Goal: Task Accomplishment & Management: Manage account settings

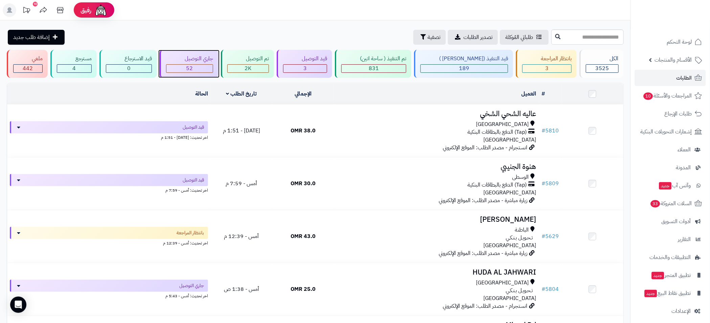
click at [193, 65] on span "52" at bounding box center [189, 68] width 7 height 8
click at [201, 57] on div "جاري التوصيل" at bounding box center [189, 59] width 47 height 8
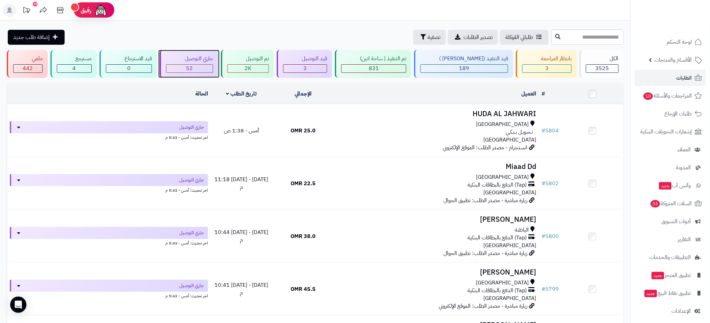
click at [203, 65] on div "52" at bounding box center [189, 69] width 46 height 8
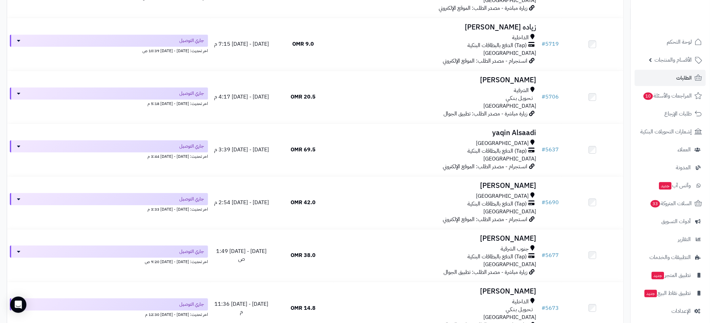
scroll to position [2592, 0]
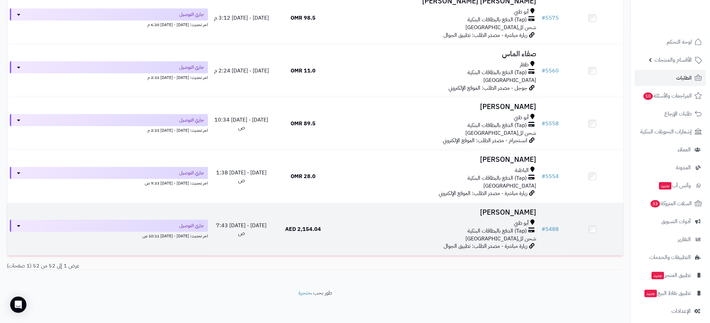
click at [475, 231] on span "(Tap) الدفع بالبطاقات البنكية" at bounding box center [497, 231] width 59 height 8
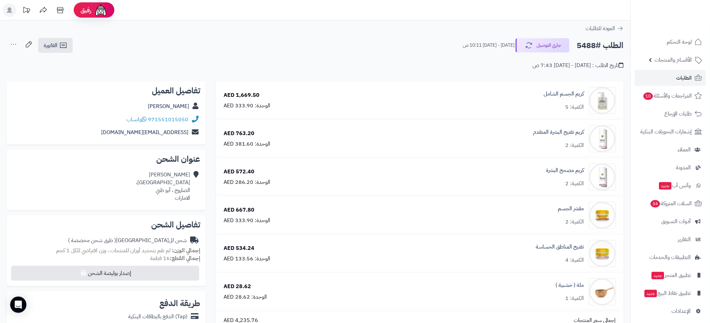
click at [588, 43] on h2 "الطلب #5488" at bounding box center [599, 46] width 47 height 14
copy h2 "5488"
click at [690, 76] on span "الطلبات" at bounding box center [684, 77] width 16 height 9
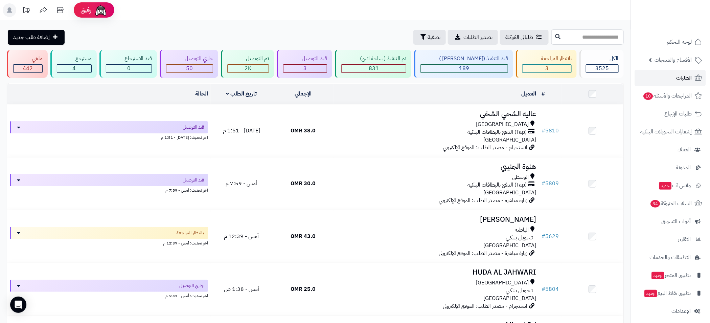
click at [686, 76] on span "الطلبات" at bounding box center [684, 77] width 16 height 9
click at [193, 74] on div "جاري التوصيل 48" at bounding box center [189, 64] width 58 height 28
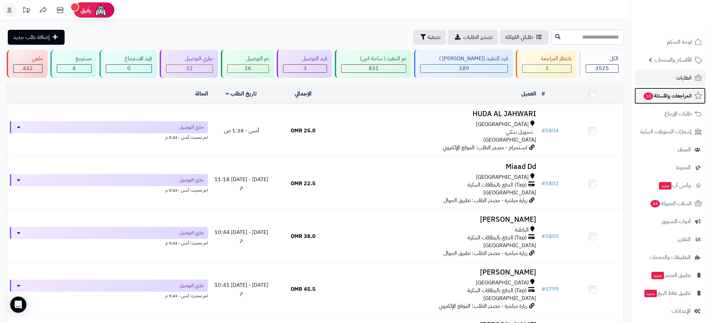
click at [680, 96] on span "المراجعات والأسئلة 10" at bounding box center [667, 95] width 49 height 9
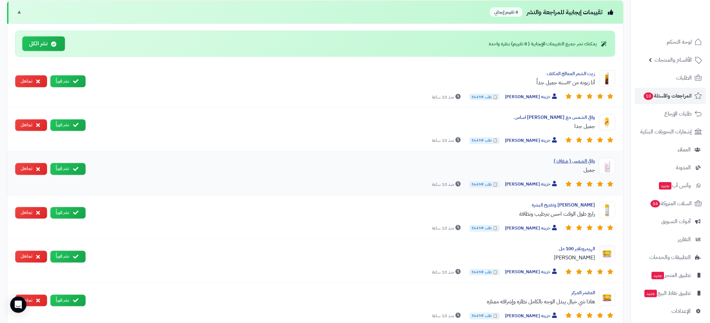
scroll to position [378, 0]
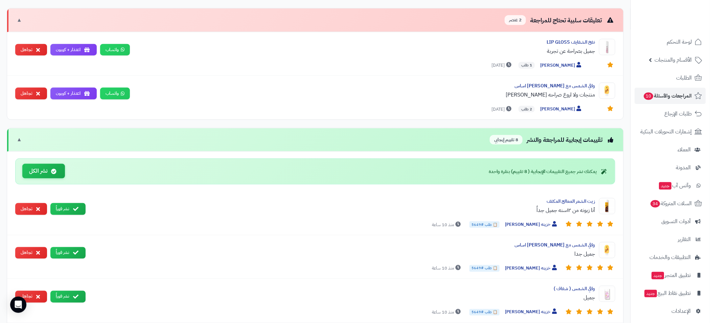
click at [34, 165] on button "نشر الكل" at bounding box center [43, 171] width 43 height 15
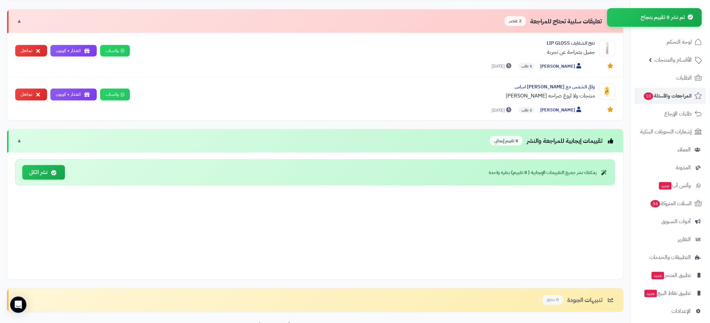
scroll to position [334, 0]
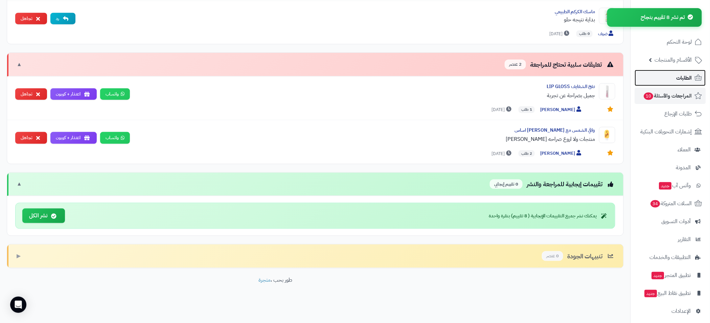
click at [683, 79] on span "الطلبات" at bounding box center [684, 77] width 16 height 9
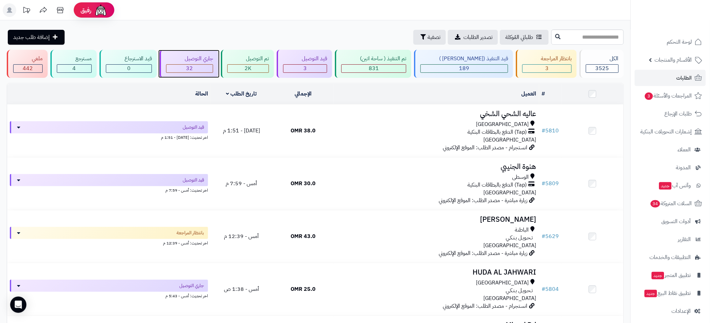
click at [212, 59] on div "جاري التوصيل" at bounding box center [189, 59] width 47 height 8
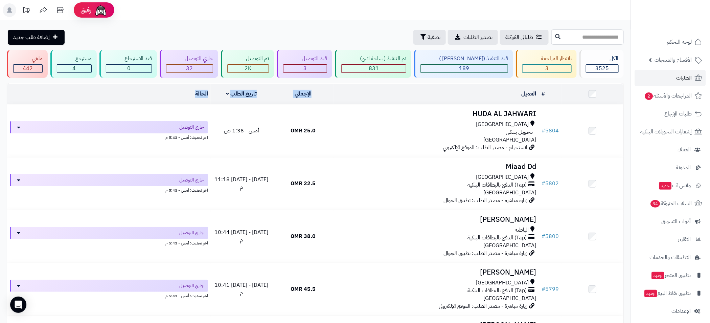
drag, startPoint x: 385, startPoint y: 95, endPoint x: 179, endPoint y: 95, distance: 206.3
click at [179, 95] on tr "# المحدد: 0 العميل الاجراءات تحديث حالة الطلبات تحضير الطلبات إصدار بوليصة الشح…" at bounding box center [315, 94] width 616 height 21
click at [566, 92] on td at bounding box center [593, 94] width 62 height 21
drag, startPoint x: 566, startPoint y: 92, endPoint x: 145, endPoint y: 93, distance: 421.0
click at [145, 93] on tr "# المحدد: 0 العميل الاجراءات تحديث حالة الطلبات تحضير الطلبات إصدار بوليصة الشح…" at bounding box center [315, 94] width 616 height 21
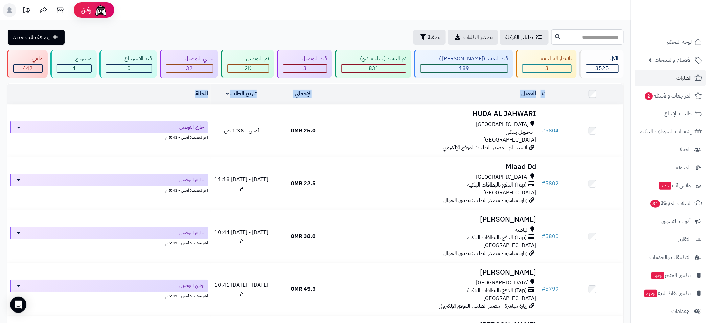
click at [133, 91] on td "الحالة" at bounding box center [109, 94] width 204 height 21
drag, startPoint x: 105, startPoint y: 89, endPoint x: 559, endPoint y: 89, distance: 454.1
click at [559, 89] on tr "# المحدد: 0 العميل الاجراءات تحديث حالة الطلبات تحضير الطلبات إصدار بوليصة الشح…" at bounding box center [315, 94] width 616 height 21
click at [563, 93] on td at bounding box center [593, 94] width 62 height 21
drag, startPoint x: 566, startPoint y: 92, endPoint x: 166, endPoint y: 94, distance: 400.0
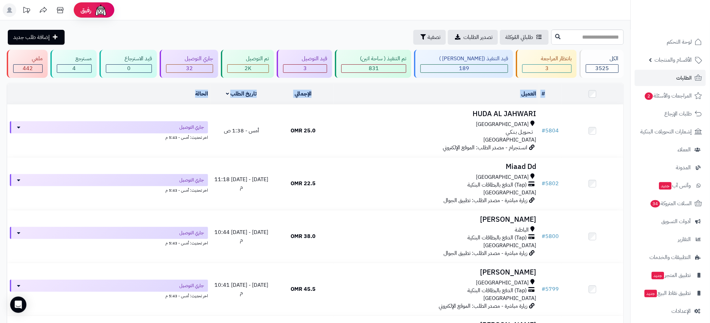
click at [166, 94] on tr "# المحدد: 0 العميل الاجراءات تحديث حالة الطلبات تحضير الطلبات إصدار بوليصة الشح…" at bounding box center [315, 94] width 616 height 21
click at [166, 93] on td "الحالة" at bounding box center [109, 94] width 204 height 21
drag, startPoint x: 62, startPoint y: 91, endPoint x: 558, endPoint y: 92, distance: 496.4
click at [558, 92] on tr "# المحدد: 0 العميل الاجراءات تحديث حالة الطلبات تحضير الطلبات إصدار بوليصة الشح…" at bounding box center [315, 94] width 616 height 21
click at [558, 92] on div "#" at bounding box center [550, 94] width 17 height 8
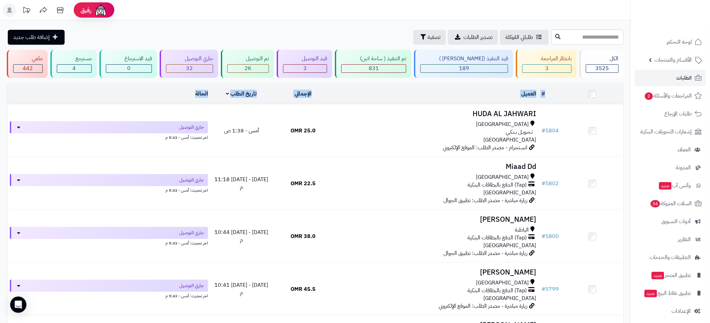
drag, startPoint x: 559, startPoint y: 92, endPoint x: 173, endPoint y: 92, distance: 386.1
click at [173, 92] on tr "# المحدد: 0 العميل الاجراءات تحديث حالة الطلبات تحضير الطلبات إصدار بوليصة الشح…" at bounding box center [315, 94] width 616 height 21
click at [167, 93] on td "الحالة" at bounding box center [109, 94] width 204 height 21
drag, startPoint x: 167, startPoint y: 93, endPoint x: 546, endPoint y: 91, distance: 379.0
click at [546, 91] on tr "# المحدد: 0 العميل الاجراءات تحديث حالة الطلبات تحضير الطلبات إصدار بوليصة الشح…" at bounding box center [315, 94] width 616 height 21
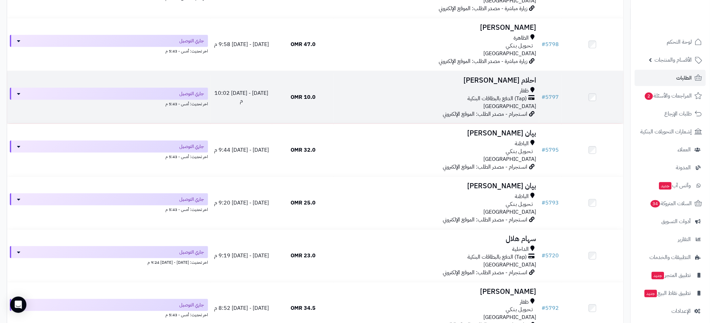
scroll to position [304, 0]
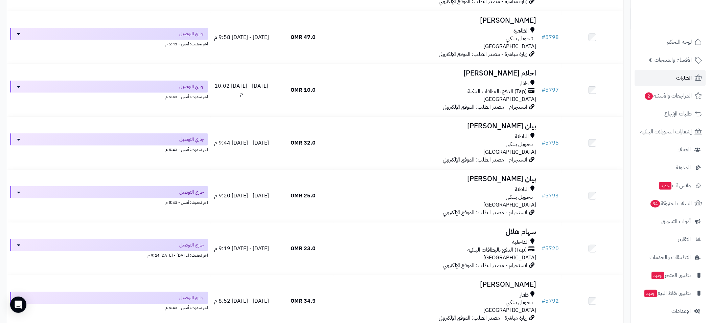
click at [681, 75] on span "الطلبات" at bounding box center [684, 77] width 16 height 9
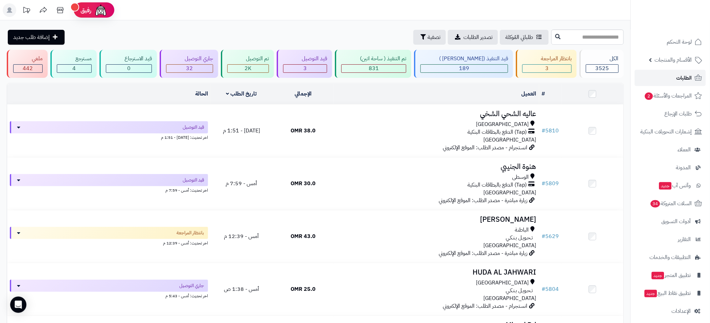
click at [676, 77] on link "الطلبات" at bounding box center [670, 78] width 71 height 16
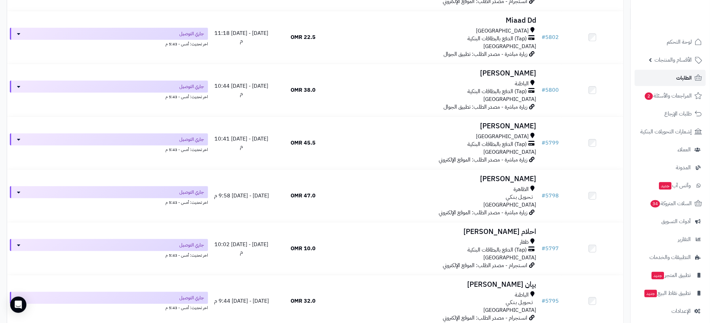
click at [668, 82] on link "الطلبات" at bounding box center [670, 78] width 71 height 16
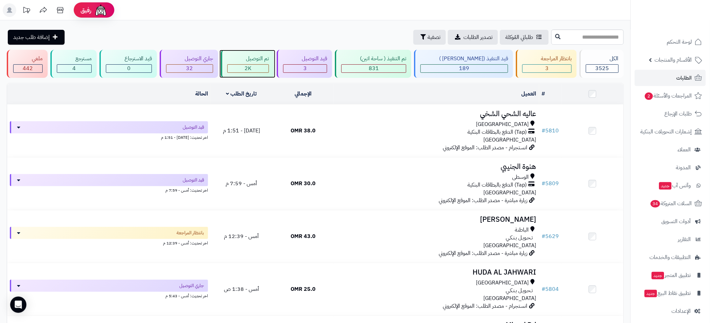
click at [252, 64] on span "2K" at bounding box center [248, 68] width 7 height 8
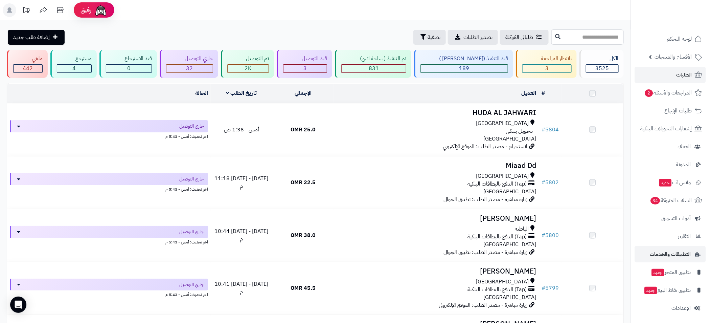
scroll to position [4, 0]
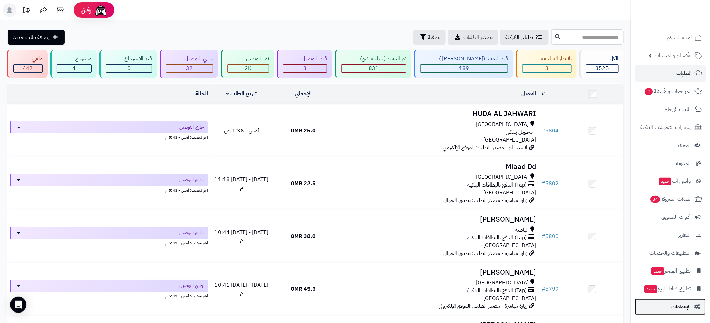
click at [683, 308] on span "الإعدادات" at bounding box center [680, 306] width 19 height 9
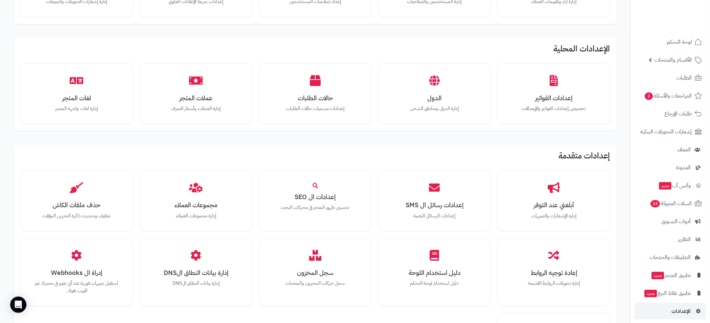
scroll to position [413, 0]
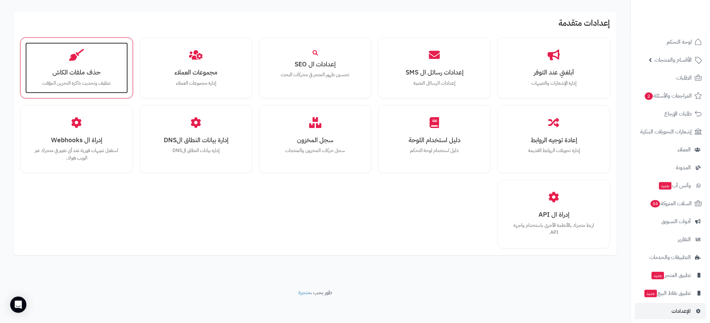
click at [86, 74] on h3 "حذف ملفات الكاش" at bounding box center [76, 72] width 89 height 7
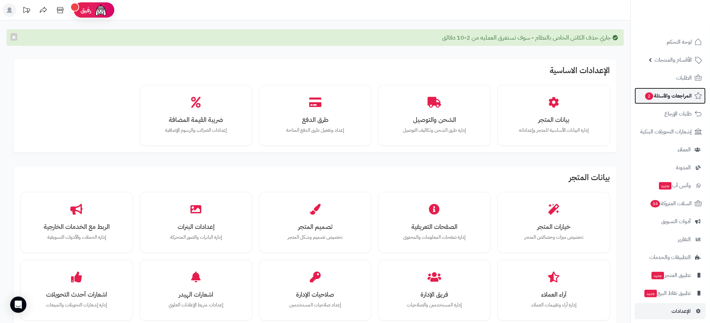
click at [673, 96] on span "المراجعات والأسئلة 2" at bounding box center [667, 95] width 47 height 9
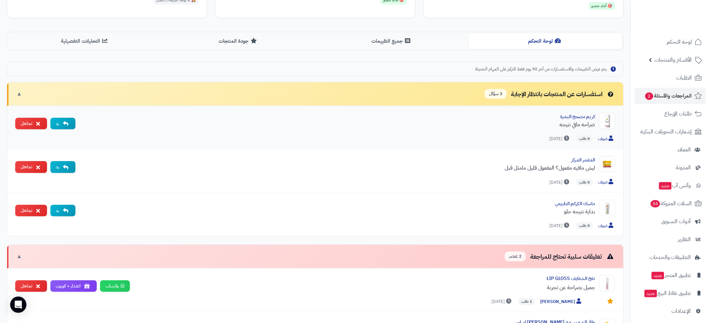
scroll to position [294, 0]
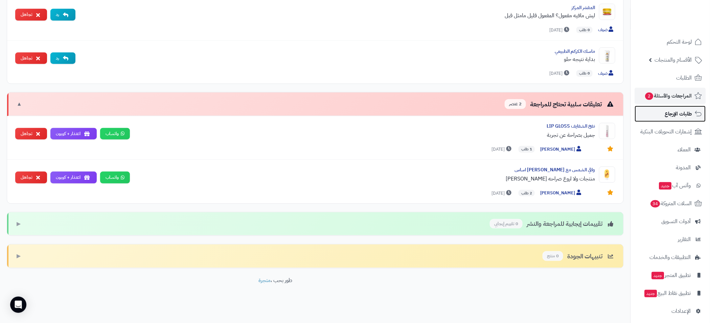
click at [681, 116] on span "طلبات الإرجاع" at bounding box center [678, 113] width 27 height 9
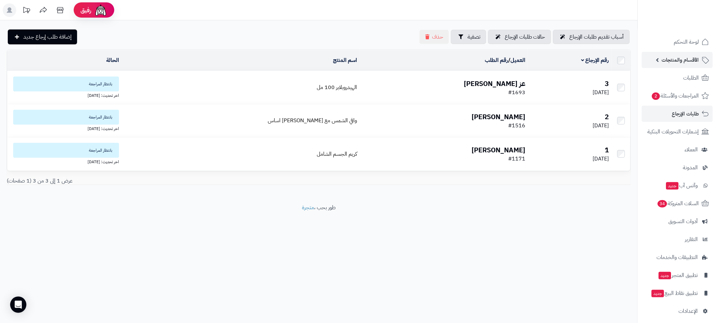
click at [686, 56] on span "الأقسام والمنتجات" at bounding box center [680, 59] width 37 height 9
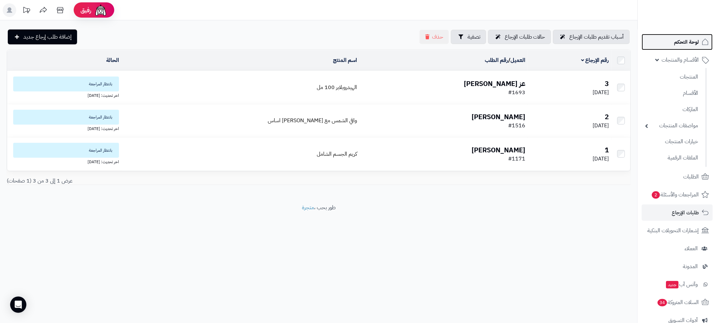
click at [687, 46] on span "لوحة التحكم" at bounding box center [687, 41] width 25 height 9
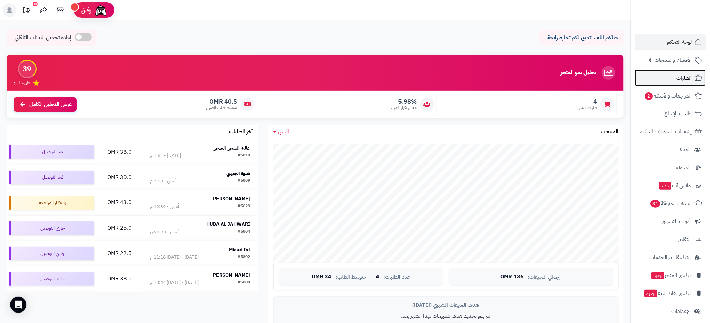
click at [671, 80] on link "الطلبات" at bounding box center [670, 78] width 71 height 16
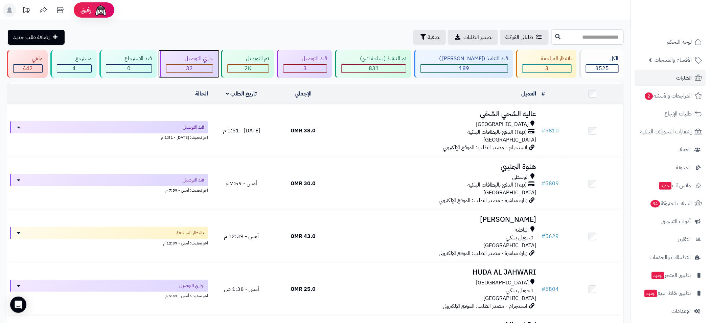
click at [207, 65] on div "32" at bounding box center [189, 69] width 46 height 8
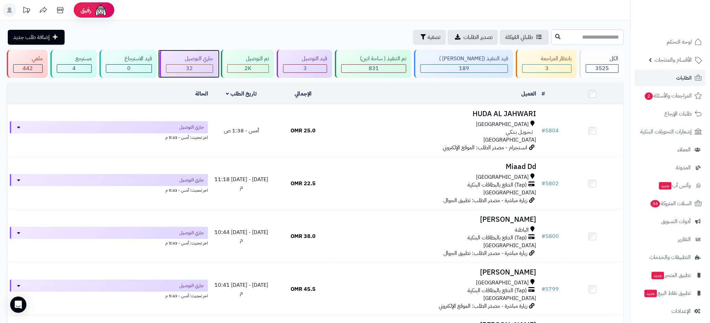
click at [200, 60] on div "جاري التوصيل" at bounding box center [189, 59] width 47 height 8
click at [209, 66] on div "32" at bounding box center [189, 69] width 46 height 8
click at [208, 56] on div "جاري التوصيل" at bounding box center [189, 59] width 47 height 8
click at [193, 68] on span "32" at bounding box center [189, 68] width 7 height 8
click at [691, 85] on link "الطلبات" at bounding box center [670, 78] width 71 height 16
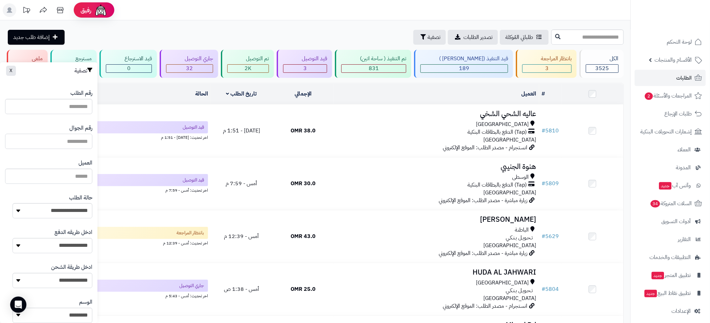
click at [71, 142] on input "text" at bounding box center [48, 141] width 87 height 15
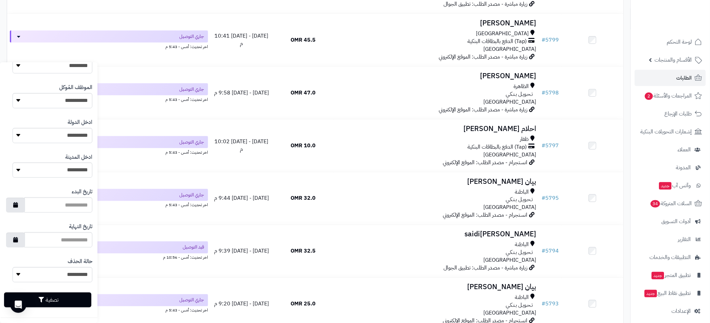
scroll to position [609, 0]
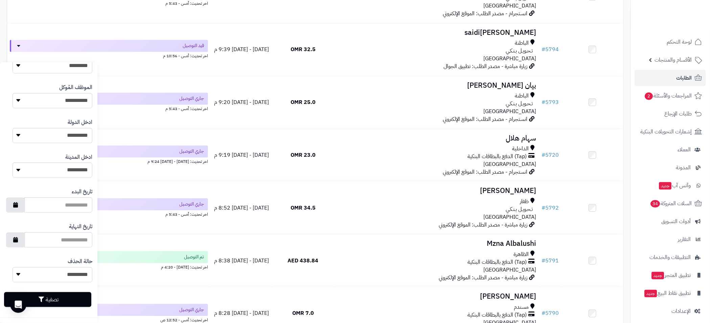
type input "********"
click at [52, 299] on button "تصفية" at bounding box center [47, 299] width 87 height 15
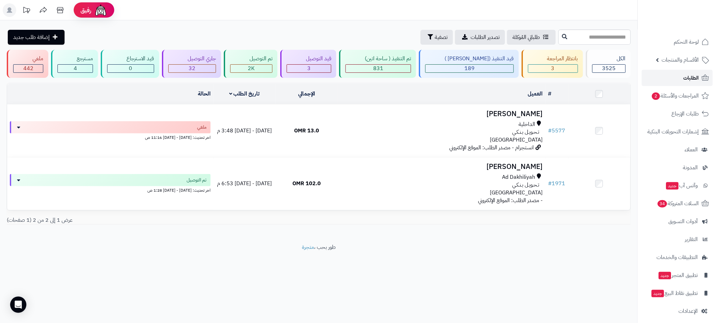
click at [685, 78] on span "الطلبات" at bounding box center [692, 77] width 16 height 9
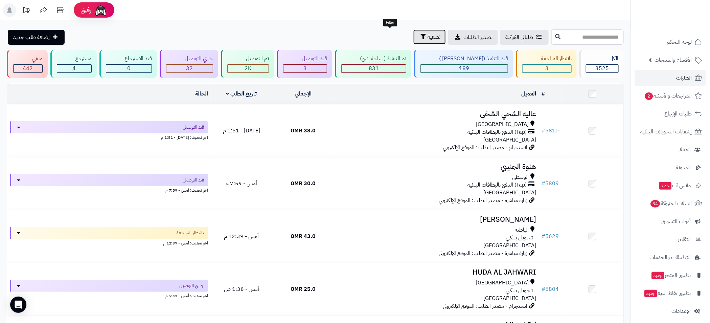
click at [420, 36] on icon "button" at bounding box center [422, 36] width 5 height 5
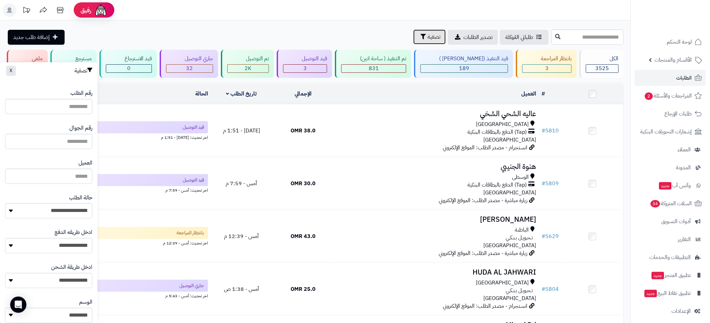
scroll to position [152, 0]
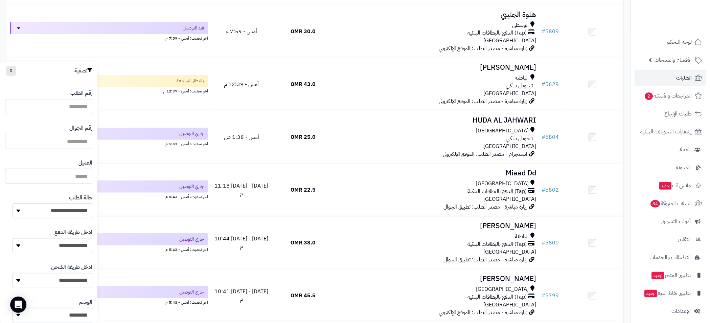
click at [67, 141] on input "text" at bounding box center [48, 141] width 87 height 15
paste input "********"
type input "********"
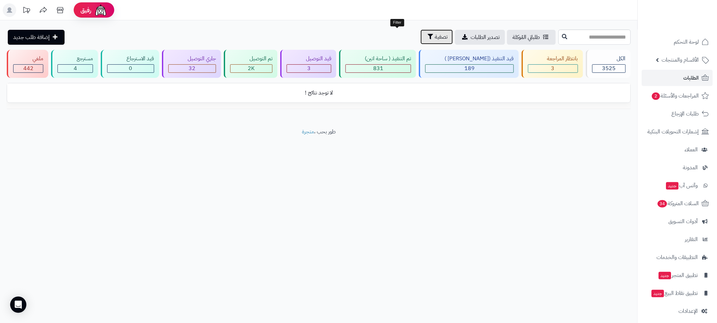
click at [435, 36] on span "تصفية" at bounding box center [441, 37] width 13 height 8
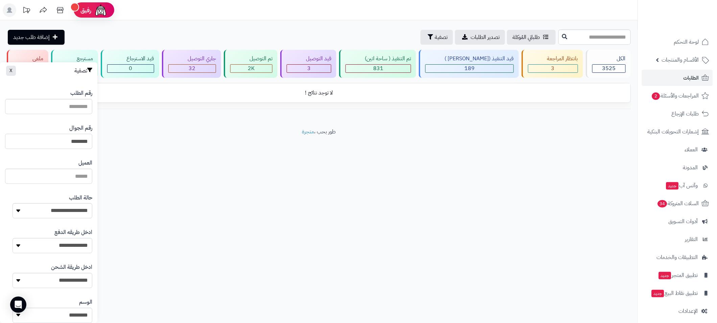
click at [85, 138] on input "********" at bounding box center [48, 141] width 87 height 15
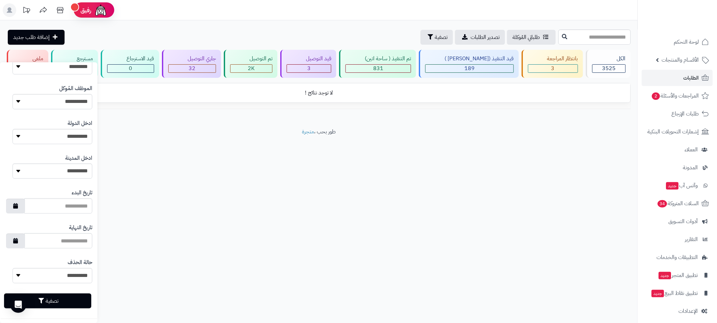
scroll to position [249, 0]
click at [66, 304] on button "تصفية" at bounding box center [47, 299] width 87 height 15
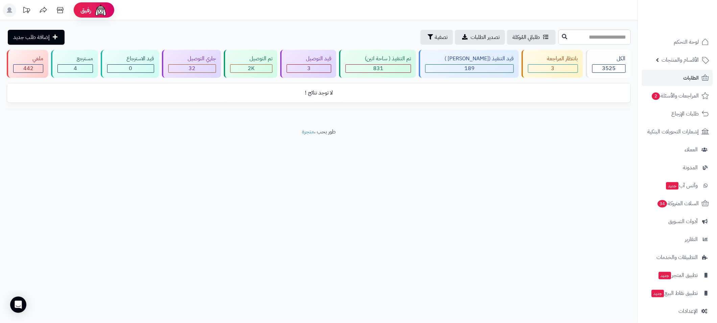
click at [632, 63] on div "**********" at bounding box center [319, 82] width 638 height 65
click at [685, 76] on span "الطلبات" at bounding box center [692, 77] width 16 height 9
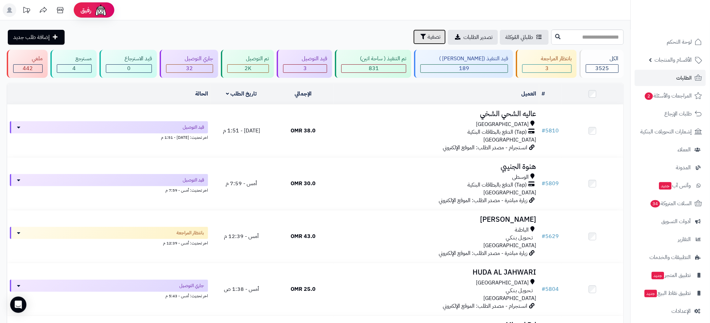
click at [413, 32] on button "تصفية" at bounding box center [429, 36] width 32 height 15
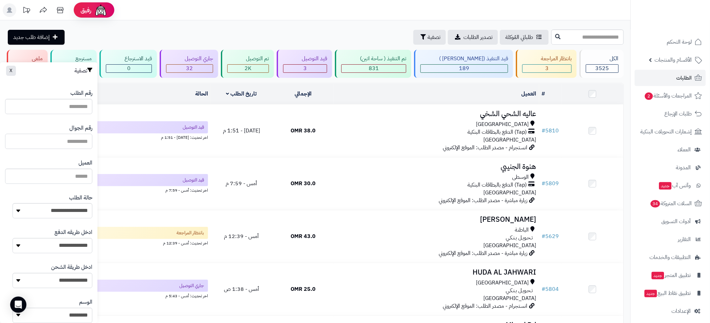
click at [66, 135] on input "text" at bounding box center [48, 141] width 87 height 15
paste input "********"
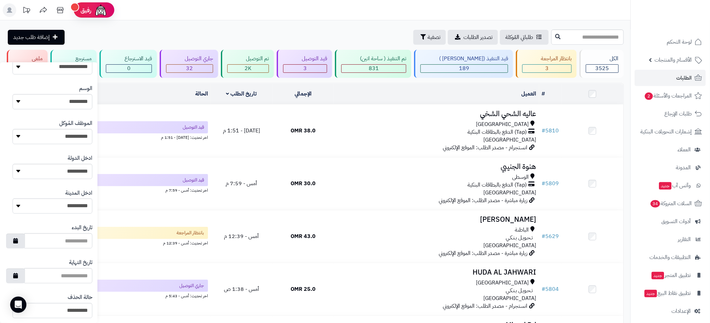
scroll to position [249, 0]
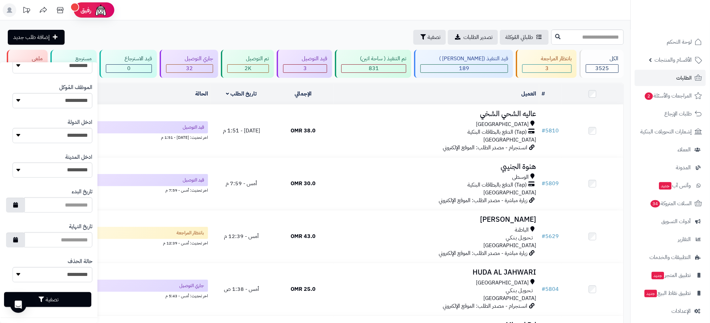
type input "********"
click at [67, 302] on button "تصفية" at bounding box center [47, 299] width 87 height 15
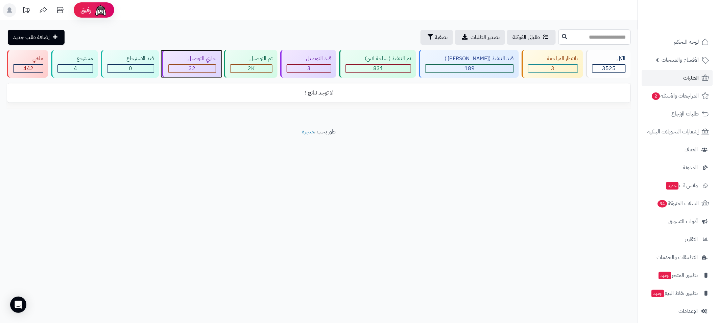
click at [205, 66] on div "32" at bounding box center [192, 69] width 47 height 8
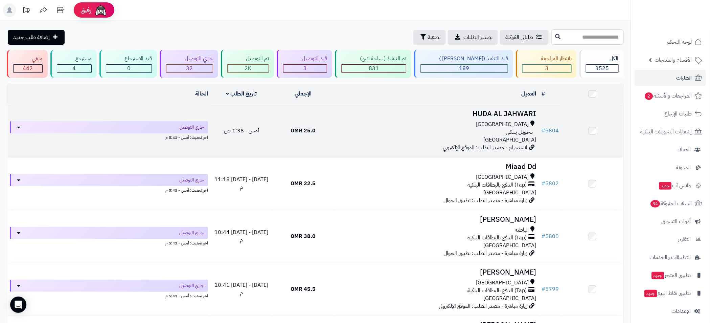
click at [498, 104] on td "HUDA AL JAHWARI مسقط تـحـويـل بـنـكـي عمان انستجرام - مصدر الطلب: الموقع الإلكت…" at bounding box center [436, 130] width 205 height 52
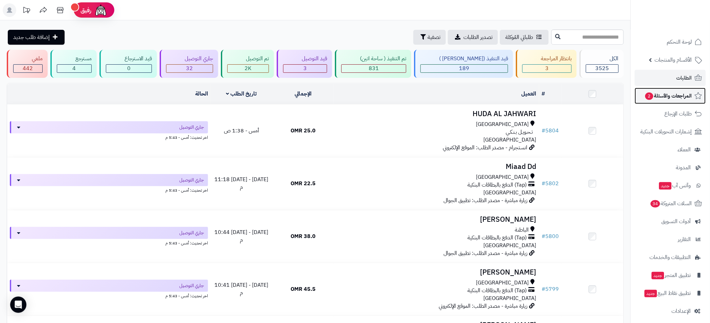
click at [677, 96] on span "المراجعات والأسئلة 2" at bounding box center [667, 95] width 47 height 9
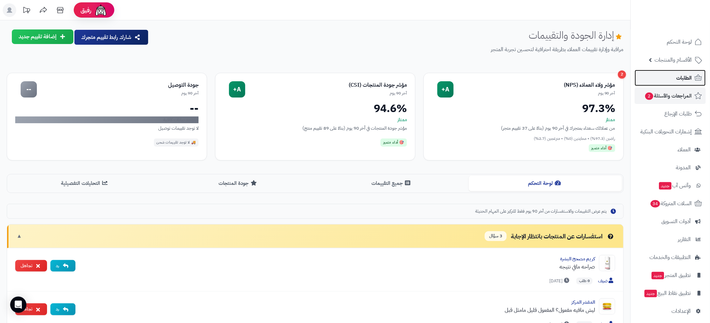
click at [682, 75] on span "الطلبات" at bounding box center [684, 77] width 16 height 9
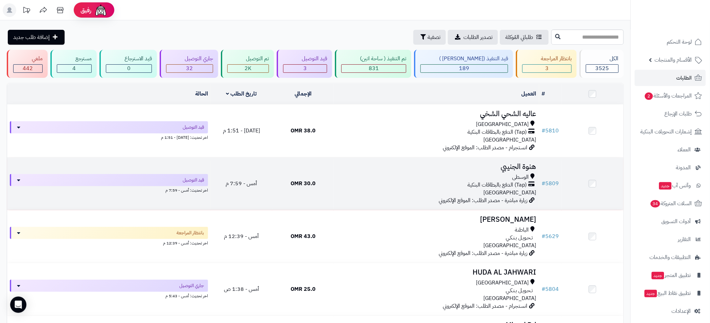
click at [315, 182] on span "30.0 OMR" at bounding box center [302, 183] width 25 height 8
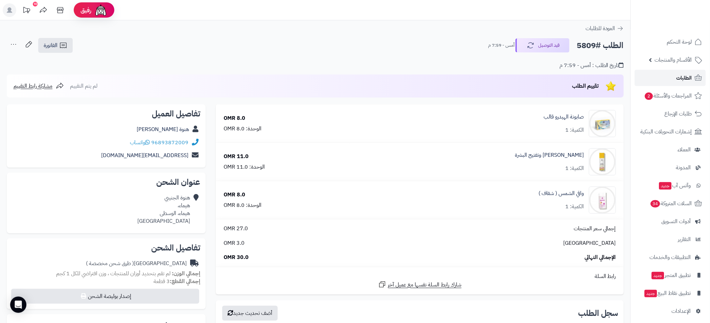
click at [687, 72] on link "الطلبات" at bounding box center [670, 78] width 71 height 16
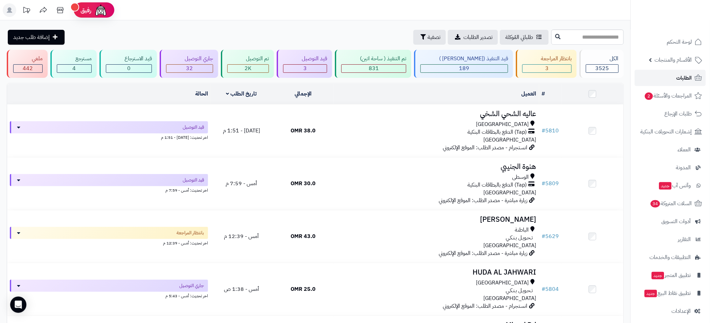
click at [669, 71] on link "الطلبات" at bounding box center [670, 78] width 71 height 16
click at [665, 76] on link "الطلبات" at bounding box center [670, 78] width 71 height 16
click at [420, 36] on icon "button" at bounding box center [422, 36] width 5 height 5
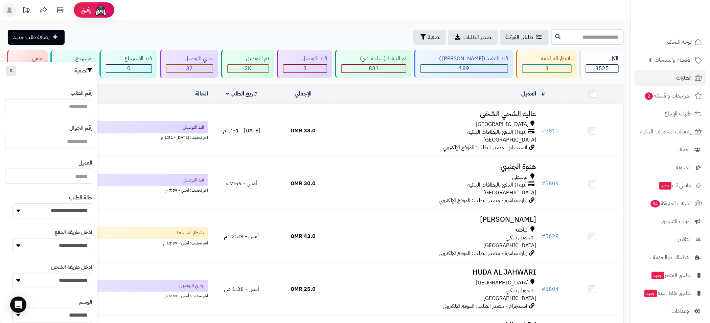
click at [79, 144] on input "text" at bounding box center [48, 141] width 87 height 15
paste input "**********"
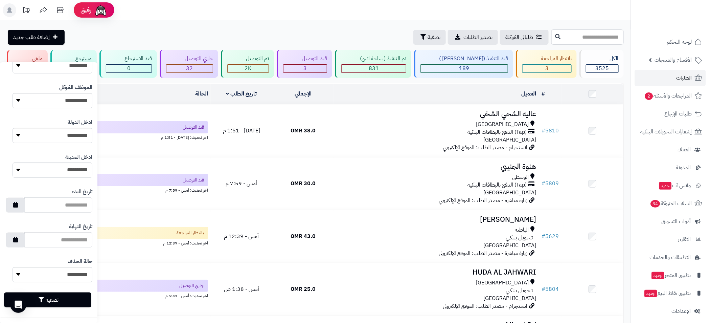
type input "**********"
click at [63, 307] on div "تصفية" at bounding box center [48, 299] width 87 height 25
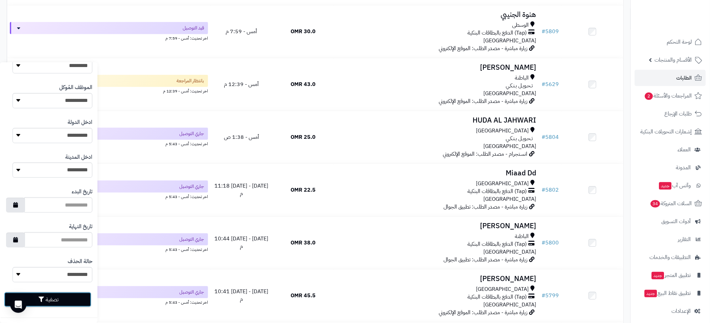
click at [65, 301] on button "تصفية" at bounding box center [47, 299] width 87 height 15
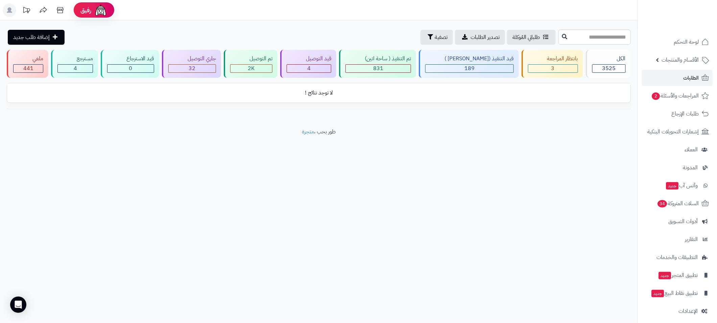
click at [525, 121] on div "**********" at bounding box center [319, 74] width 638 height 108
click at [691, 76] on span "الطلبات" at bounding box center [692, 77] width 16 height 9
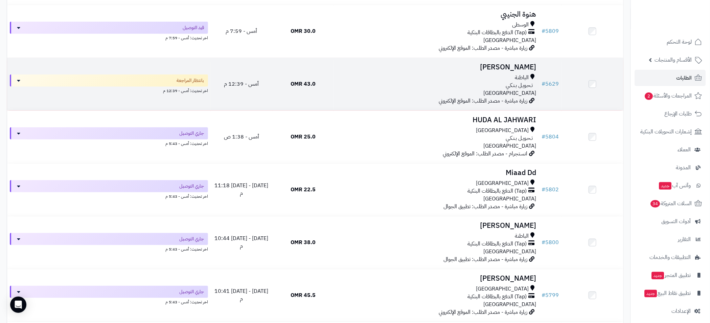
scroll to position [152, 0]
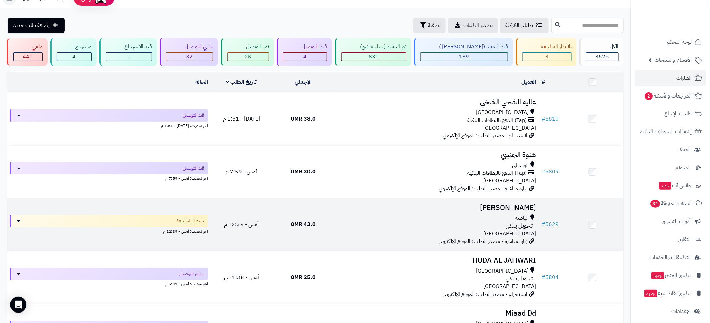
scroll to position [0, 0]
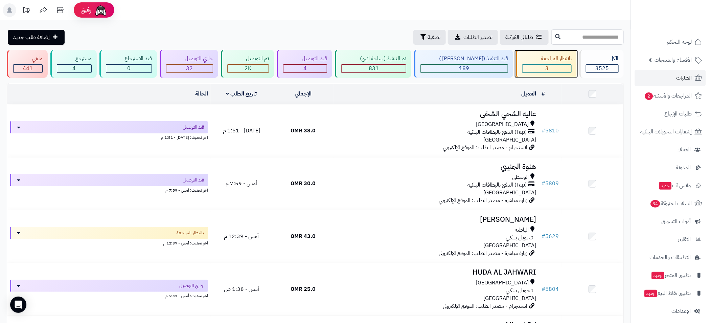
click at [545, 65] on div "3" at bounding box center [546, 69] width 49 height 8
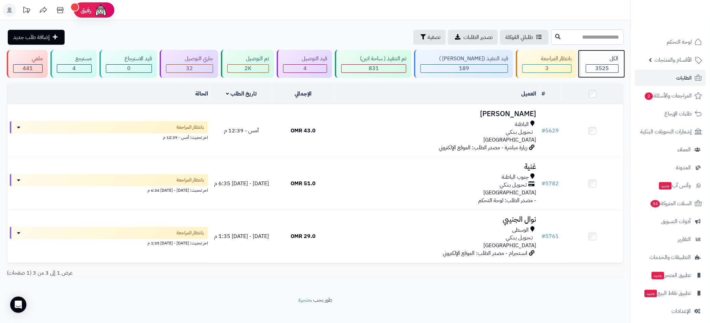
click at [586, 57] on div "الكل" at bounding box center [602, 59] width 33 height 8
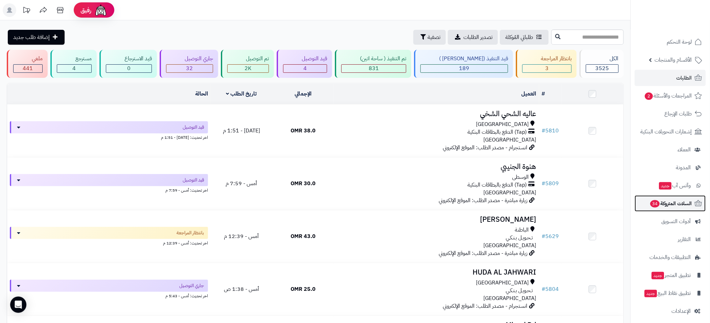
click at [681, 200] on span "السلات المتروكة 34" at bounding box center [671, 202] width 42 height 9
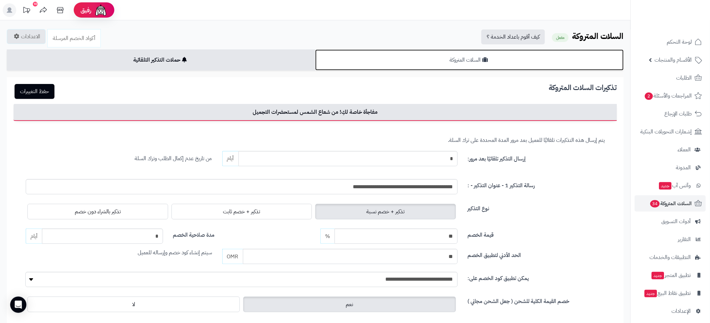
click at [480, 62] on link "السلات المتروكة" at bounding box center [469, 59] width 308 height 21
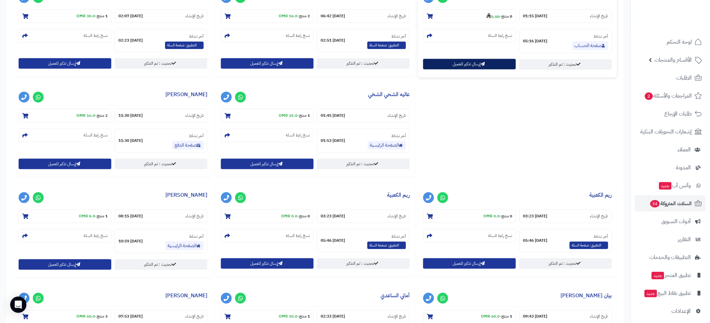
scroll to position [152, 0]
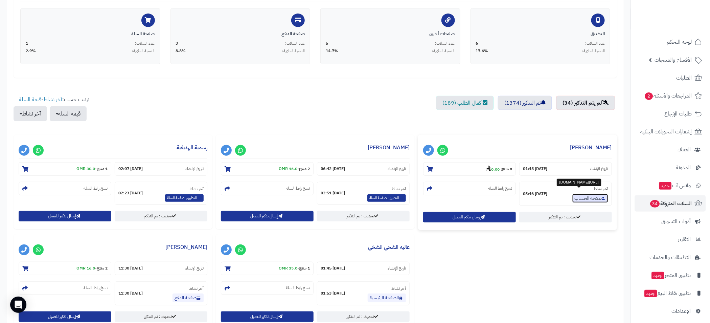
click at [588, 198] on link "صفحة الحساب" at bounding box center [590, 198] width 36 height 9
click at [527, 120] on ul "لم يتم التذكير (34) تم التذكير (1374) اكمال الطلب (189)" at bounding box center [315, 112] width 603 height 32
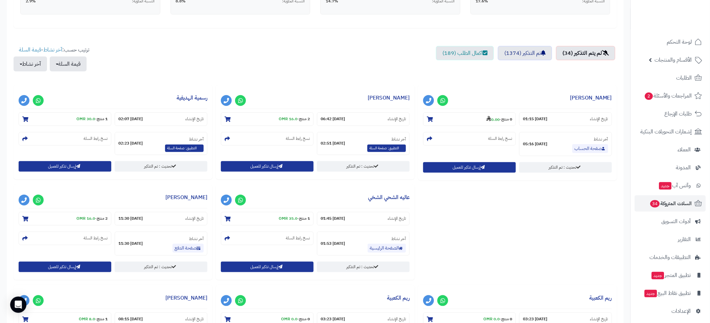
scroll to position [201, 0]
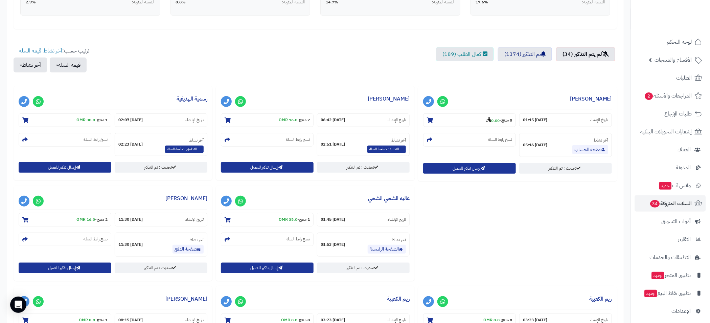
drag, startPoint x: 563, startPoint y: 71, endPoint x: 567, endPoint y: 71, distance: 3.8
click at [564, 71] on ul "لم يتم التذكير (34) تم التذكير (1374) اكمال الطلب (189)" at bounding box center [315, 63] width 603 height 32
click at [590, 150] on link "صفحة الحساب" at bounding box center [590, 149] width 36 height 9
click at [527, 72] on ul "لم يتم التذكير (34) تم التذكير (1374) اكمال الطلب (189)" at bounding box center [315, 63] width 603 height 32
click at [444, 101] on icon at bounding box center [442, 101] width 5 height 5
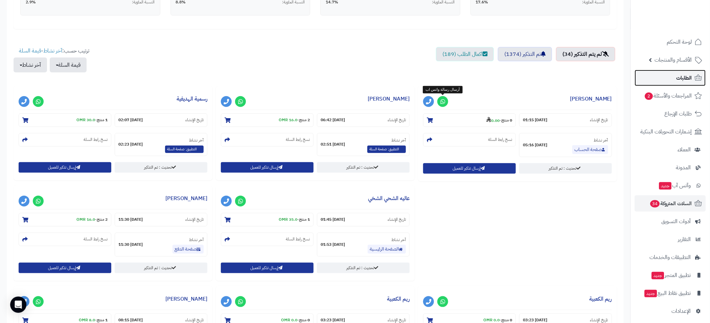
click at [692, 76] on span "الطلبات" at bounding box center [684, 77] width 16 height 9
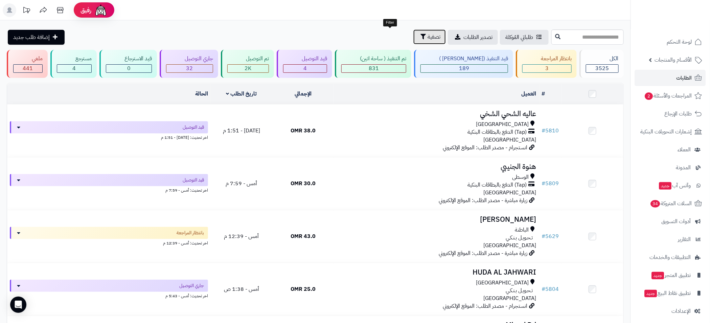
click at [427, 33] on span "تصفية" at bounding box center [433, 37] width 13 height 8
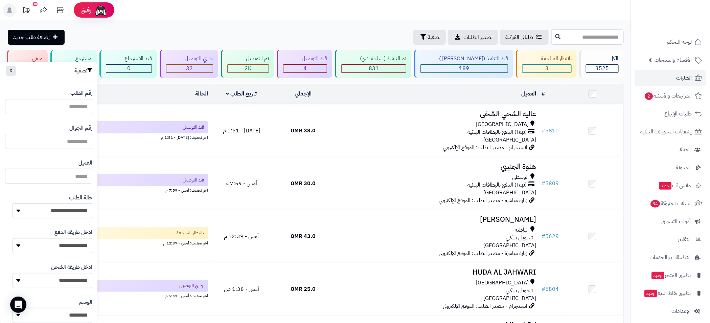
click at [77, 140] on input "text" at bounding box center [48, 141] width 87 height 15
paste input "**********"
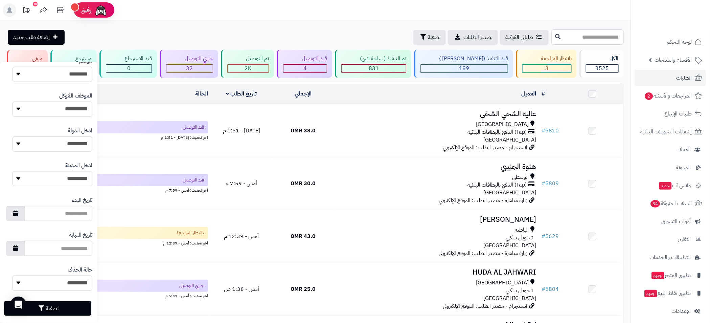
scroll to position [249, 0]
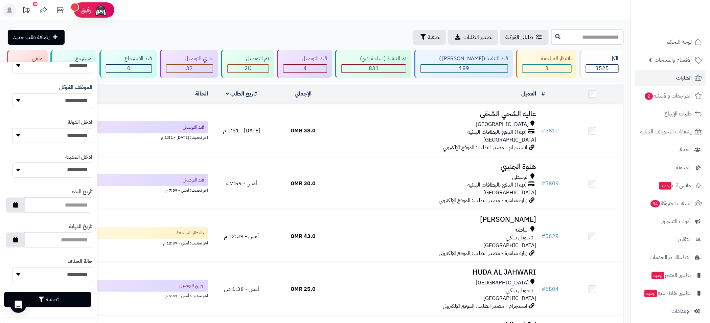
type input "**********"
click at [62, 301] on button "تصفية" at bounding box center [47, 299] width 87 height 15
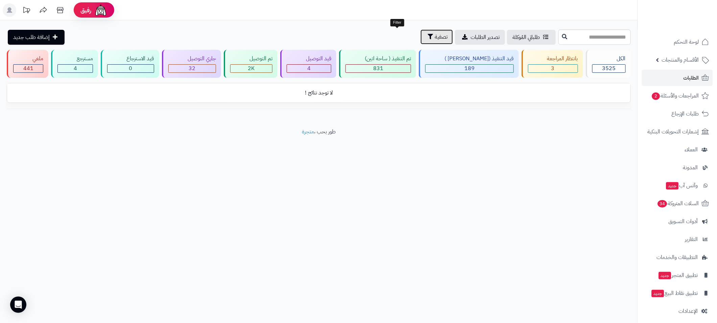
click at [428, 38] on icon "button" at bounding box center [430, 36] width 5 height 5
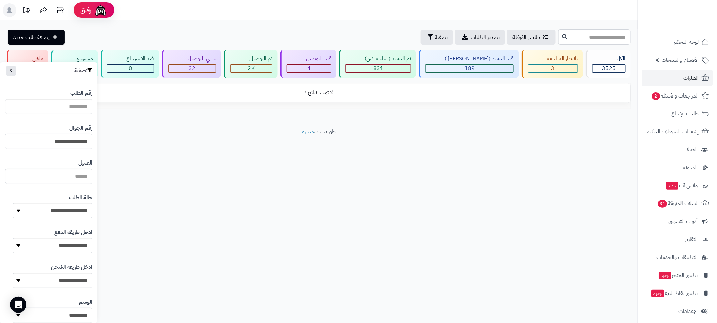
click at [77, 138] on input "**********" at bounding box center [48, 141] width 87 height 15
paste input "text"
type input "**********"
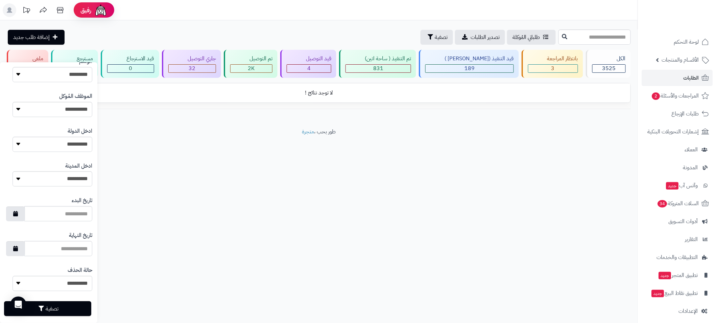
scroll to position [249, 0]
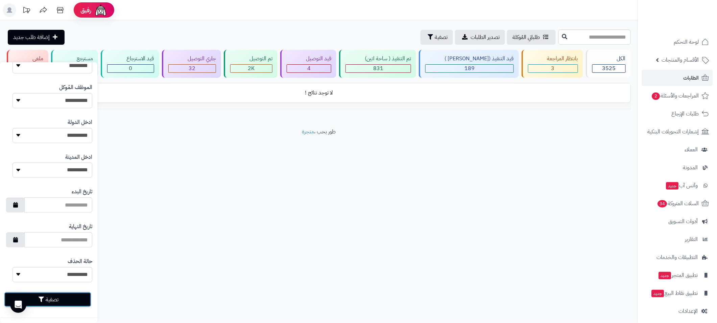
click at [60, 297] on button "تصفية" at bounding box center [47, 299] width 87 height 15
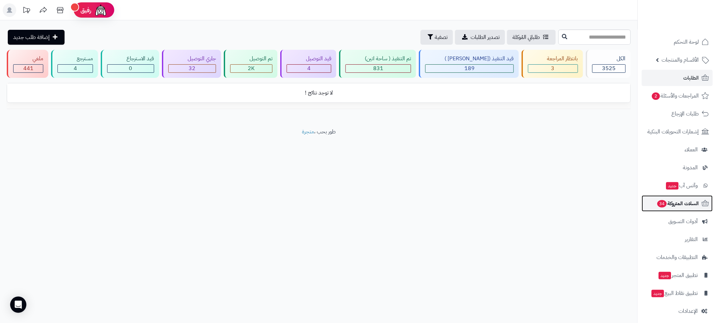
click at [680, 202] on span "السلات المتروكة 34" at bounding box center [678, 202] width 42 height 9
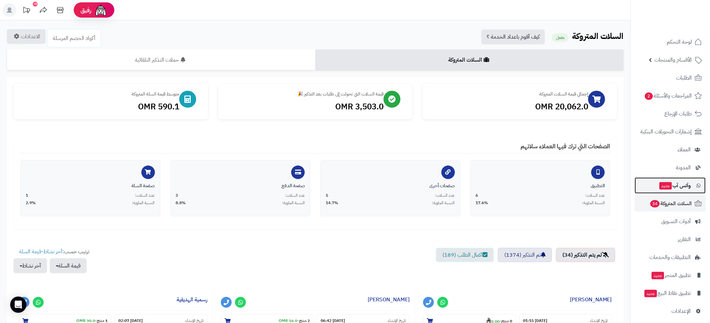
click at [675, 187] on span "وآتس آب جديد" at bounding box center [675, 185] width 32 height 9
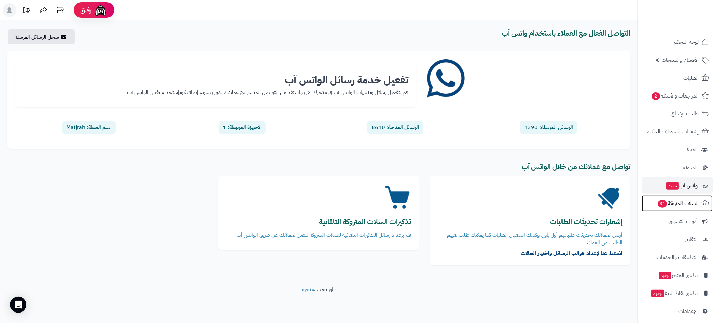
click at [675, 202] on span "السلات المتروكة 34" at bounding box center [678, 202] width 42 height 9
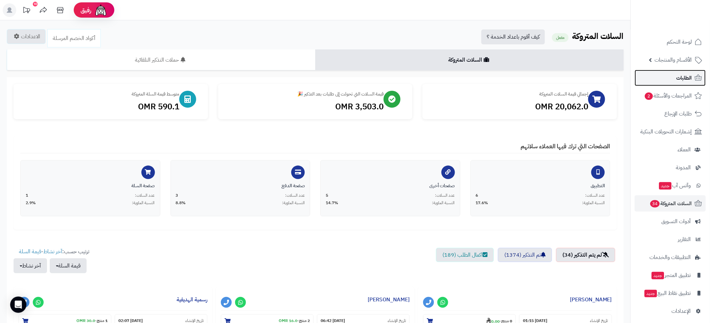
click at [667, 76] on link "الطلبات" at bounding box center [670, 78] width 71 height 16
